Goal: Task Accomplishment & Management: Manage account settings

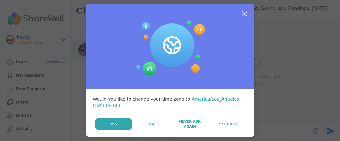
drag, startPoint x: 145, startPoint y: 133, endPoint x: 128, endPoint y: 128, distance: 17.7
click at [145, 130] on button "No" at bounding box center [152, 124] width 38 height 12
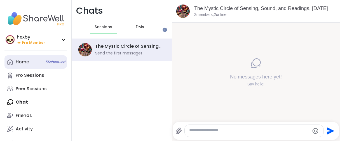
click at [29, 65] on div "Home 5 Scheduled" at bounding box center [22, 62] width 13 height 6
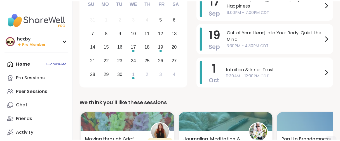
scroll to position [31, 0]
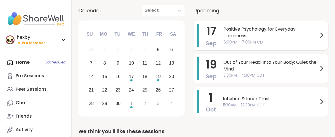
click at [245, 43] on div "17 Sep Positive Psychology for Everyday Happiness 6:00PM - 7:00PM CDT" at bounding box center [261, 35] width 135 height 30
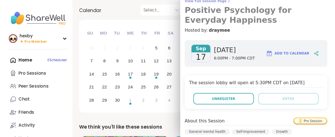
scroll to position [0, 0]
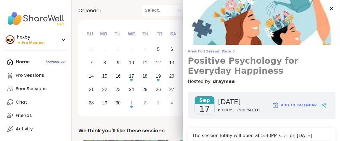
click at [215, 57] on link "View Full Session Page Positive Psychology for Everyday Happiness" at bounding box center [262, 62] width 148 height 27
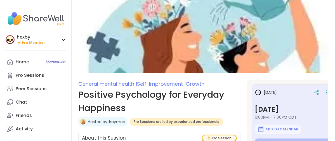
type textarea "*"
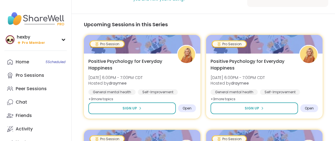
scroll to position [217, 0]
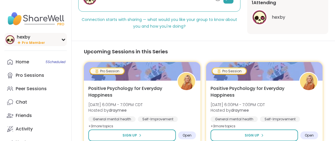
click at [29, 45] on span "Pro Member" at bounding box center [33, 43] width 23 height 5
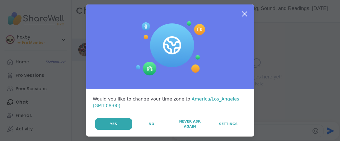
click at [142, 130] on button "No" at bounding box center [152, 124] width 38 height 12
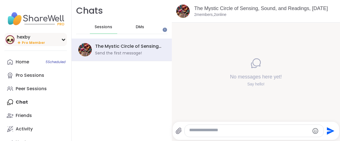
click at [27, 45] on span "Pro Member" at bounding box center [33, 43] width 23 height 5
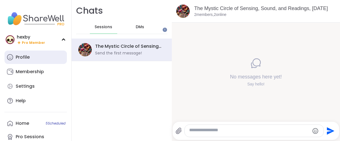
click at [25, 60] on div "Profile" at bounding box center [23, 57] width 14 height 6
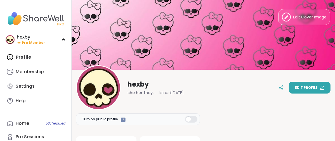
click at [300, 86] on span "Edit profile" at bounding box center [306, 87] width 23 height 5
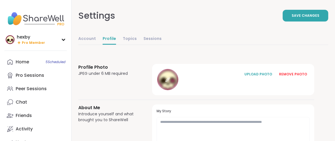
click at [170, 82] on icon at bounding box center [167, 79] width 5 height 5
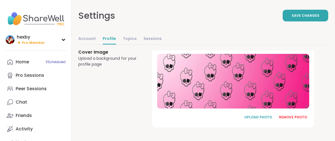
scroll to position [445, 0]
click at [291, 115] on div "REMOVE PHOTO" at bounding box center [293, 117] width 28 height 5
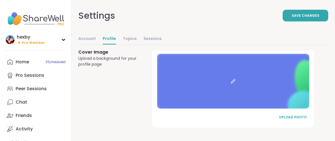
scroll to position [443, 0]
click at [303, 115] on div "UPLOAD PHOTO" at bounding box center [293, 117] width 28 height 5
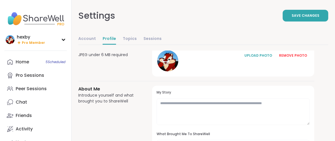
scroll to position [0, 0]
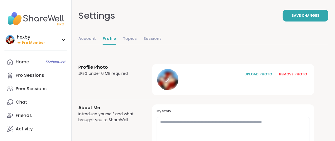
click at [170, 82] on icon at bounding box center [167, 79] width 5 height 5
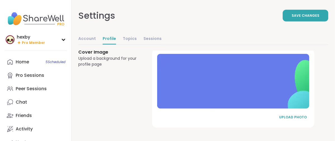
scroll to position [443, 0]
click at [293, 115] on div "UPLOAD PHOTO" at bounding box center [293, 117] width 28 height 5
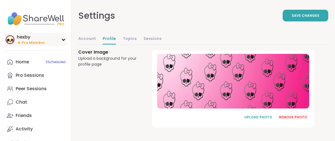
click at [25, 45] on span "Pro Member" at bounding box center [33, 43] width 23 height 5
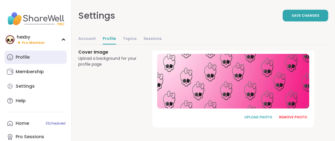
click at [27, 60] on div "Profile" at bounding box center [23, 57] width 14 height 6
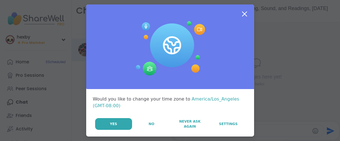
click at [149, 127] on span "No" at bounding box center [152, 124] width 6 height 5
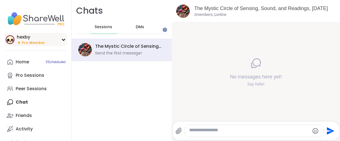
click at [21, 45] on icon at bounding box center [19, 42] width 4 height 5
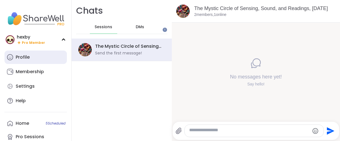
click at [21, 60] on div "Profile" at bounding box center [23, 57] width 14 height 6
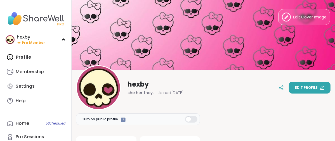
click at [294, 92] on button "Edit profile" at bounding box center [310, 88] width 42 height 12
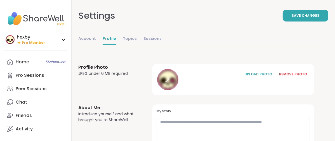
click at [170, 82] on icon at bounding box center [167, 79] width 5 height 5
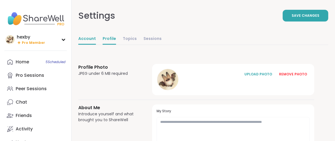
click at [96, 45] on link "Account" at bounding box center [87, 39] width 18 height 11
select select "**"
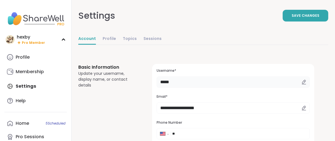
click at [213, 88] on input "*****" at bounding box center [233, 82] width 153 height 11
type input "*"
type input "******"
click at [292, 18] on span "Save Changes" at bounding box center [306, 15] width 28 height 5
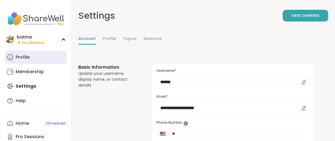
click at [22, 60] on div "Profile" at bounding box center [23, 57] width 14 height 6
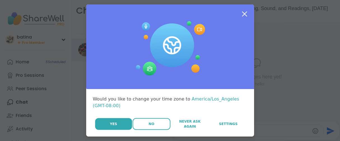
click at [144, 130] on button "No" at bounding box center [152, 124] width 38 height 12
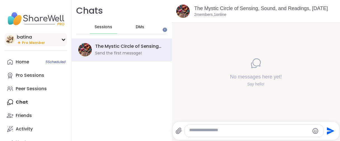
click at [27, 45] on span "Pro Member" at bounding box center [33, 43] width 23 height 5
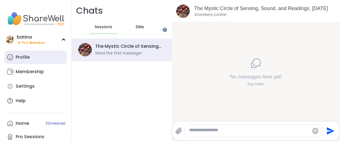
click at [27, 60] on div "Profile" at bounding box center [23, 57] width 14 height 6
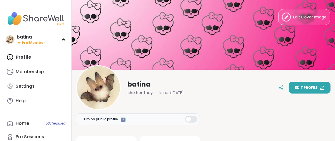
click at [289, 87] on button "Edit profile" at bounding box center [310, 88] width 42 height 12
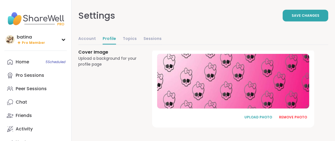
scroll to position [445, 0]
click at [300, 115] on div "REMOVE PHOTO" at bounding box center [293, 117] width 28 height 5
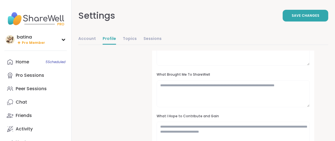
scroll to position [7, 0]
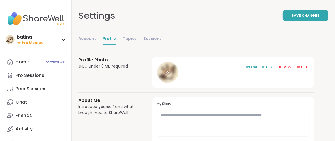
click at [178, 83] on div at bounding box center [167, 72] width 21 height 21
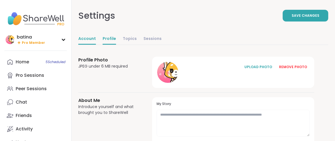
click at [96, 45] on link "Account" at bounding box center [87, 39] width 18 height 11
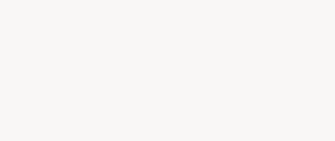
select select "**"
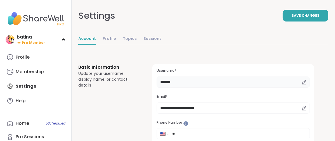
click at [212, 88] on input "******" at bounding box center [233, 82] width 153 height 11
type input "*"
type input "*********"
click at [283, 19] on button "Save Changes" at bounding box center [306, 16] width 46 height 12
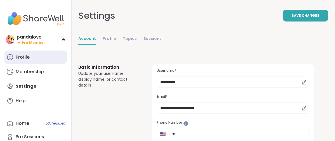
click at [25, 60] on div "Profile" at bounding box center [23, 57] width 14 height 6
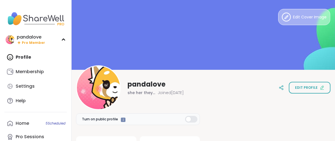
click at [278, 25] on button "Edit Cover Image" at bounding box center [304, 17] width 52 height 16
click at [282, 21] on icon at bounding box center [286, 17] width 9 height 9
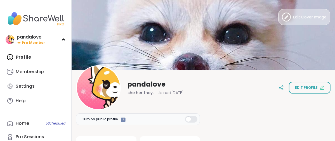
click at [278, 23] on button "Edit Cover Image" at bounding box center [304, 17] width 52 height 16
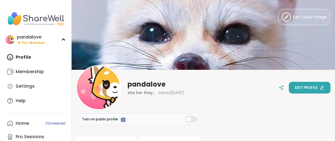
click at [295, 83] on button "Edit profile" at bounding box center [310, 88] width 42 height 12
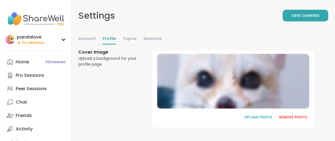
scroll to position [445, 0]
drag, startPoint x: 305, startPoint y: 114, endPoint x: 292, endPoint y: 111, distance: 12.8
click at [305, 115] on div "REMOVE PHOTO" at bounding box center [293, 117] width 28 height 5
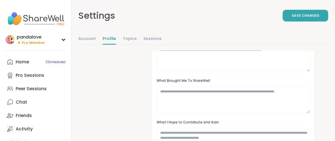
scroll to position [7, 0]
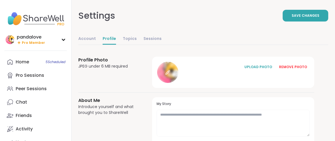
click at [170, 75] on icon at bounding box center [167, 72] width 5 height 5
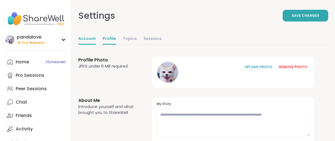
click at [96, 45] on link "Account" at bounding box center [87, 39] width 18 height 11
select select "**"
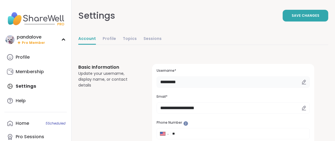
click at [225, 88] on input "*********" at bounding box center [233, 82] width 153 height 11
type input "*"
type input "******"
click at [281, 26] on div "Settings Save Changes" at bounding box center [203, 15] width 250 height 31
click at [283, 22] on button "Save Changes" at bounding box center [306, 16] width 46 height 12
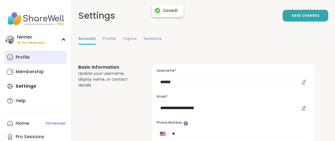
click at [23, 60] on div "Profile" at bounding box center [23, 57] width 14 height 6
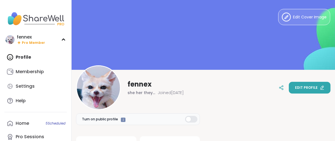
click at [289, 85] on button "Edit profile" at bounding box center [310, 88] width 42 height 12
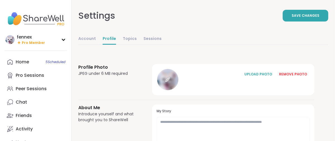
click at [170, 82] on icon at bounding box center [167, 79] width 5 height 5
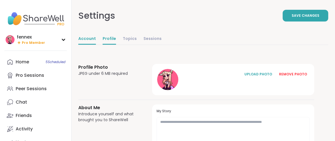
click at [96, 45] on link "Account" at bounding box center [87, 39] width 18 height 11
select select "**"
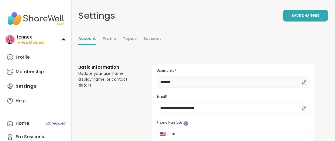
click at [213, 88] on input "******" at bounding box center [233, 82] width 153 height 11
type input "*"
click at [292, 18] on span "Save Changes" at bounding box center [306, 15] width 28 height 5
click at [216, 88] on input "*********" at bounding box center [233, 82] width 153 height 11
type input "*"
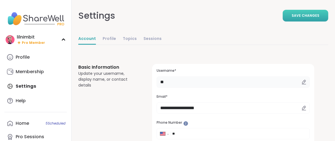
type input "*********"
click at [292, 18] on span "Save Changes" at bounding box center [306, 15] width 28 height 5
click at [116, 45] on link "Profile" at bounding box center [109, 39] width 13 height 11
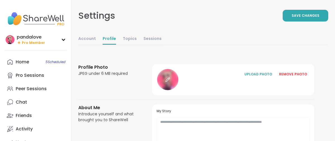
click at [178, 90] on div at bounding box center [167, 79] width 21 height 21
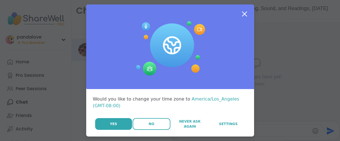
click at [139, 130] on button "No" at bounding box center [152, 124] width 38 height 12
click at [140, 130] on button "No" at bounding box center [152, 124] width 38 height 12
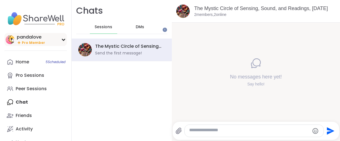
click at [26, 45] on span "Pro Member" at bounding box center [33, 43] width 23 height 5
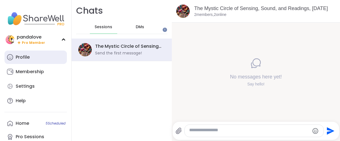
click at [26, 60] on div "Profile" at bounding box center [23, 57] width 14 height 6
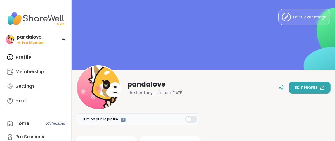
click at [297, 88] on span "Edit profile" at bounding box center [306, 87] width 23 height 5
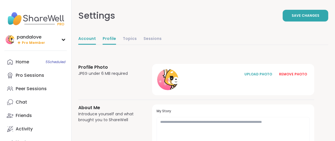
click at [96, 45] on link "Account" at bounding box center [87, 39] width 18 height 11
select select "**"
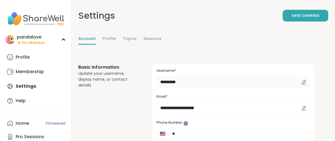
click at [224, 88] on input "*********" at bounding box center [233, 82] width 153 height 11
type input "*"
type input "*********"
click at [283, 21] on button "Save Changes" at bounding box center [306, 16] width 46 height 12
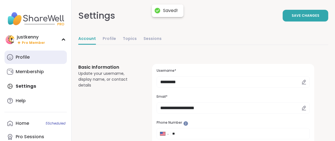
click at [23, 60] on div "Profile" at bounding box center [23, 57] width 14 height 6
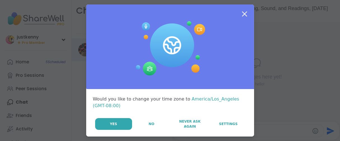
click at [141, 130] on div "Yes No Never Ask Again Settings" at bounding box center [171, 124] width 152 height 12
drag, startPoint x: 140, startPoint y: 134, endPoint x: 68, endPoint y: 94, distance: 82.5
click at [140, 130] on button "No" at bounding box center [152, 124] width 38 height 12
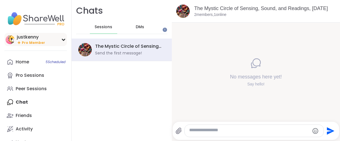
click at [21, 45] on icon at bounding box center [19, 42] width 4 height 5
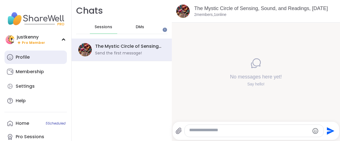
click at [23, 64] on link "Profile" at bounding box center [35, 57] width 62 height 13
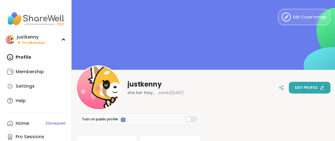
click at [304, 88] on span "Edit profile" at bounding box center [306, 87] width 23 height 5
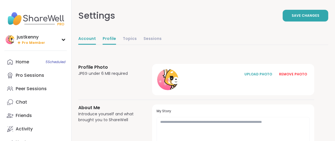
click at [96, 45] on link "Account" at bounding box center [87, 39] width 18 height 11
select select "**"
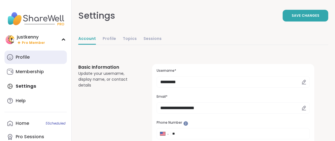
click at [20, 60] on div "Profile" at bounding box center [23, 57] width 14 height 6
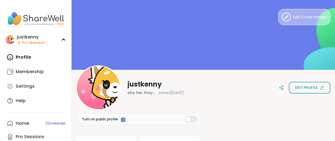
click at [300, 25] on button "Edit Cover Image" at bounding box center [304, 17] width 52 height 16
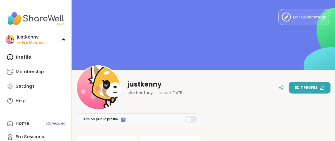
click at [295, 88] on span "Edit profile" at bounding box center [306, 87] width 23 height 5
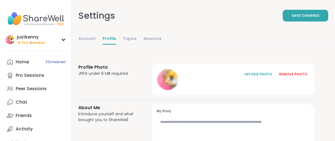
click at [170, 82] on icon at bounding box center [167, 79] width 5 height 5
click at [169, 82] on icon at bounding box center [168, 80] width 4 height 4
click at [170, 82] on icon at bounding box center [167, 79] width 5 height 5
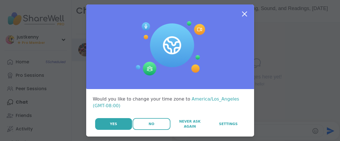
click at [144, 130] on button "No" at bounding box center [152, 124] width 38 height 12
